Goal: Task Accomplishment & Management: Use online tool/utility

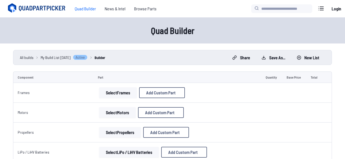
select select "**********"
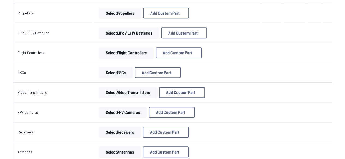
scroll to position [119, 0]
click at [124, 71] on button "Select ESCs" at bounding box center [116, 73] width 34 height 11
click at [113, 75] on button "Select ESCs" at bounding box center [116, 73] width 34 height 11
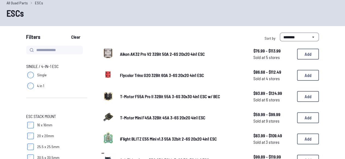
scroll to position [23, 0]
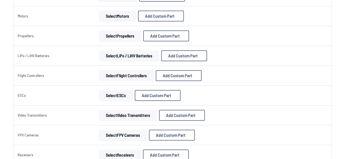
scroll to position [99, 0]
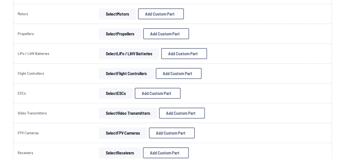
click at [132, 75] on button "Select Flight Controllers" at bounding box center [126, 73] width 54 height 11
click at [119, 74] on button "Select Flight Controllers" at bounding box center [126, 73] width 54 height 11
click at [124, 73] on button "Select Flight Controllers" at bounding box center [126, 73] width 54 height 11
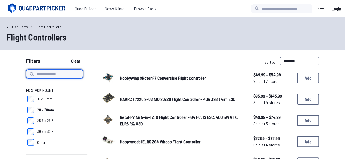
click at [65, 75] on input at bounding box center [54, 74] width 57 height 9
click at [65, 75] on input "*" at bounding box center [54, 74] width 57 height 9
type input "**********"
click at [66, 57] on button "Clear" at bounding box center [75, 61] width 18 height 9
type input "**********"
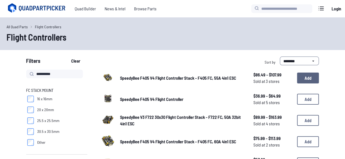
drag, startPoint x: 299, startPoint y: 79, endPoint x: 312, endPoint y: 77, distance: 12.9
click at [312, 77] on button "Add" at bounding box center [308, 78] width 22 height 11
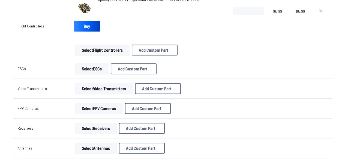
scroll to position [173, 0]
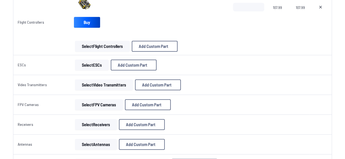
click at [96, 87] on button "Select Video Transmitters" at bounding box center [104, 85] width 58 height 11
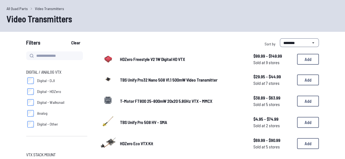
scroll to position [19, 0]
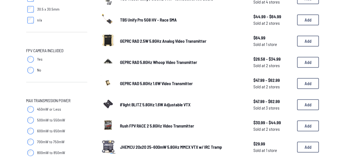
scroll to position [118, 0]
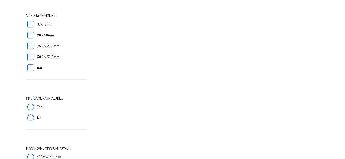
scroll to position [162, 0]
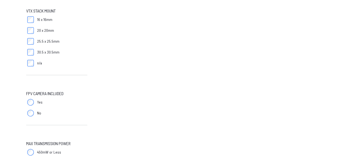
click at [33, 123] on div at bounding box center [56, 125] width 61 height 4
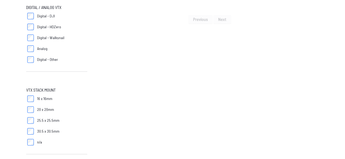
scroll to position [83, 0]
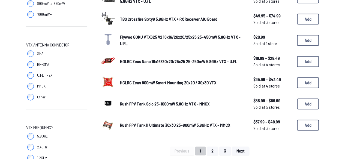
scroll to position [351, 0]
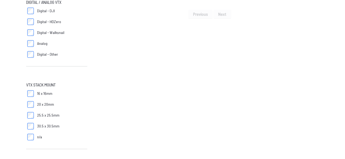
scroll to position [89, 0]
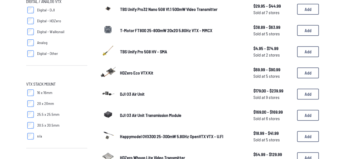
scroll to position [173, 0]
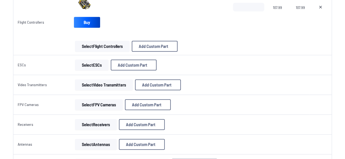
click at [86, 125] on button "Select Receivers" at bounding box center [96, 124] width 42 height 11
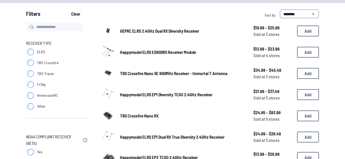
scroll to position [10, 0]
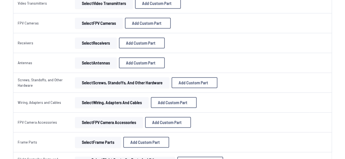
scroll to position [255, 0]
click at [85, 22] on button "Select FPV Cameras" at bounding box center [99, 23] width 48 height 11
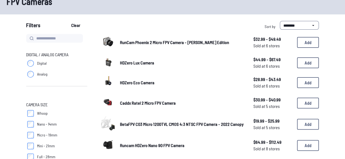
scroll to position [36, 0]
click at [108, 59] on img at bounding box center [107, 62] width 15 height 9
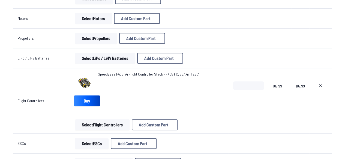
scroll to position [94, 0]
